Goal: Task Accomplishment & Management: Complete application form

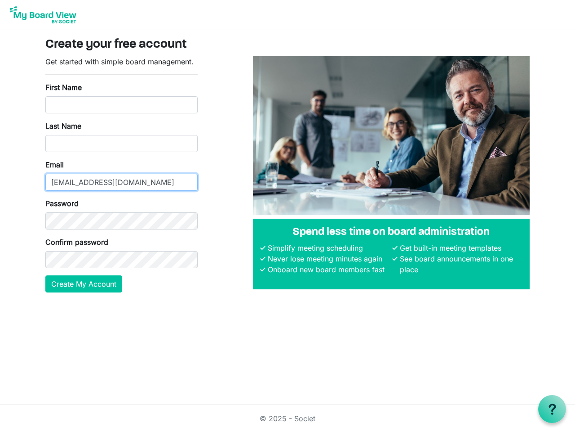
click at [121, 174] on input "[EMAIL_ADDRESS][DOMAIN_NAME]" at bounding box center [121, 182] width 152 height 17
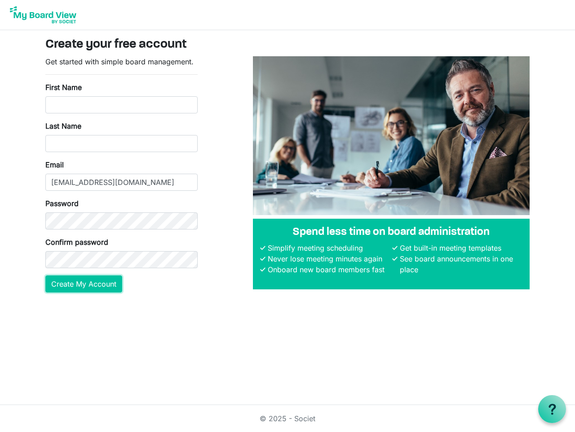
click at [84, 284] on button "Create My Account" at bounding box center [83, 283] width 77 height 17
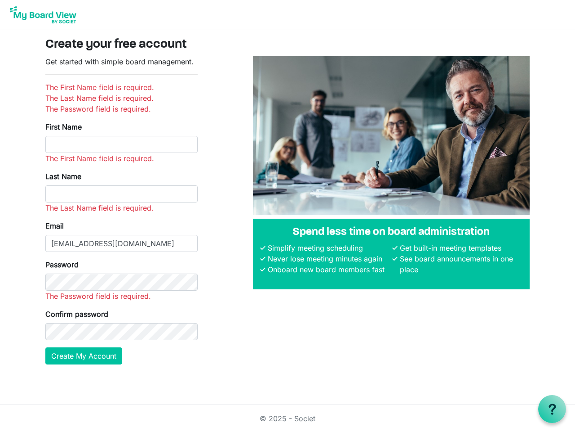
click at [552, 409] on use at bounding box center [552, 408] width 7 height 11
